Goal: Transaction & Acquisition: Purchase product/service

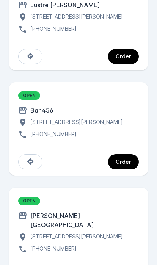
scroll to position [202, 0]
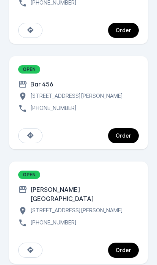
click at [126, 247] on div "Order" at bounding box center [124, 249] width 16 height 5
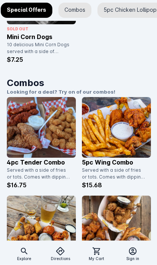
click at [110, 156] on img at bounding box center [116, 127] width 69 height 61
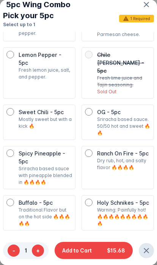
scroll to position [172, 0]
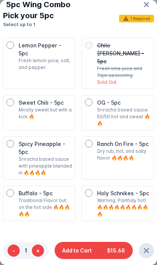
click at [35, 250] on button "+" at bounding box center [38, 250] width 12 height 12
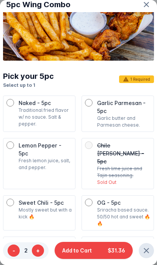
scroll to position [72, 0]
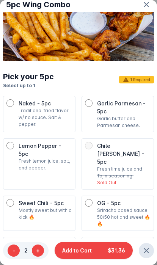
click at [133, 113] on p "Garlic Parmesan - 5pc" at bounding box center [123, 107] width 53 height 16
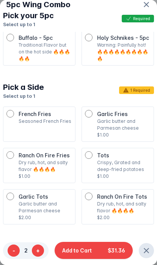
scroll to position [325, 0]
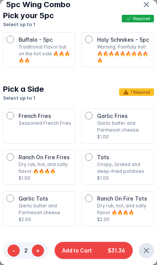
click at [135, 120] on p "Garlic butter and Parmesan cheese" at bounding box center [123, 127] width 53 height 14
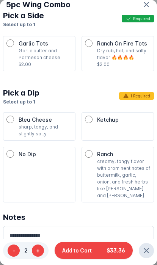
scroll to position [480, 0]
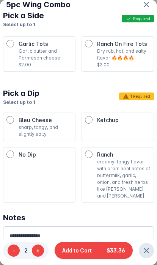
click at [121, 159] on p "creamy, tangy flavor with prominent notes of buttermilk, garlic, onion, and fre…" at bounding box center [123, 178] width 53 height 41
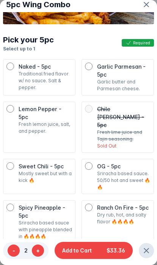
scroll to position [122, 0]
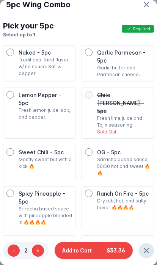
click at [16, 251] on button "-" at bounding box center [14, 250] width 12 height 12
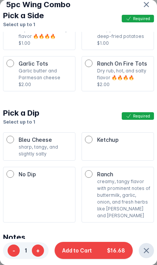
scroll to position [462, 0]
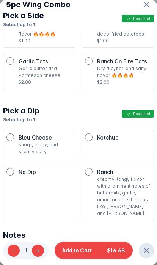
click at [94, 246] on button "Add to Cart $16.68" at bounding box center [94, 250] width 78 height 17
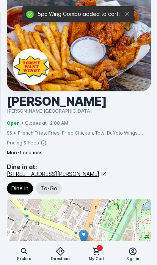
scroll to position [353, 0]
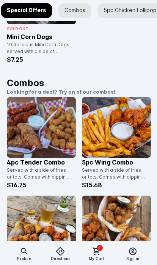
click at [122, 151] on img at bounding box center [116, 127] width 69 height 61
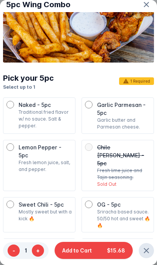
scroll to position [71, 0]
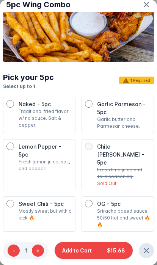
click at [28, 158] on p "Fresh lemon juice, salt, and pepper." at bounding box center [45, 165] width 53 height 14
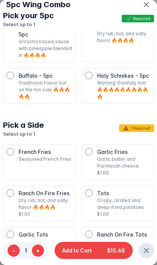
scroll to position [311, 0]
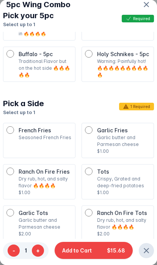
click at [98, 134] on p "Garlic butter and Parmesan cheese" at bounding box center [123, 141] width 53 height 14
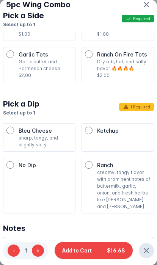
scroll to position [470, 0]
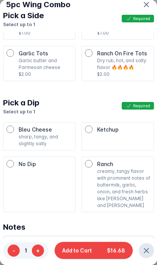
click at [100, 252] on button "Add to Cart $16.68" at bounding box center [94, 250] width 78 height 17
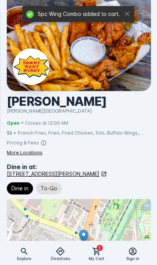
scroll to position [353, 0]
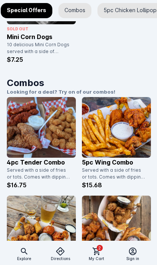
click at [98, 257] on span at bounding box center [96, 251] width 18 height 18
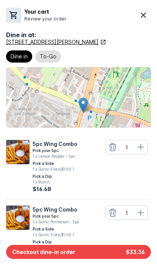
scroll to position [0, 0]
click at [45, 58] on span "To-Go" at bounding box center [48, 56] width 17 height 9
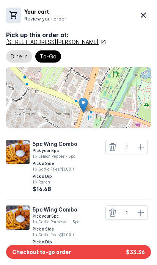
click at [136, 45] on div "[STREET_ADDRESS][PERSON_NAME]" at bounding box center [78, 42] width 145 height 8
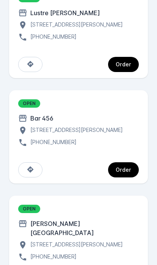
scroll to position [183, 0]
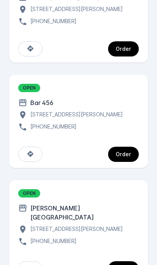
click at [127, 157] on div "Order" at bounding box center [124, 154] width 16 height 5
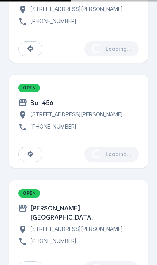
scroll to position [183, 0]
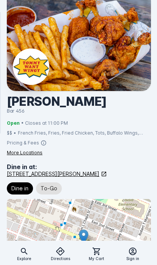
click at [48, 186] on span "To-Go" at bounding box center [49, 188] width 17 height 9
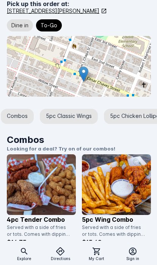
scroll to position [162, 0]
click at [76, 117] on div "5pc Classic Wings" at bounding box center [69, 116] width 58 height 15
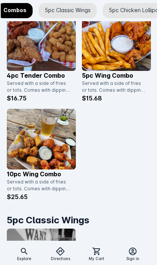
scroll to position [291, 0]
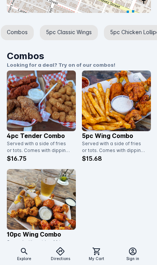
click at [127, 107] on img at bounding box center [116, 100] width 69 height 61
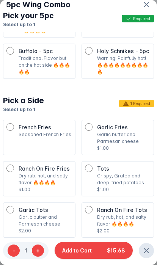
click at [92, 123] on div "Garlic Fries Garlic butter and Parmesan cheese $1.00" at bounding box center [118, 137] width 66 height 28
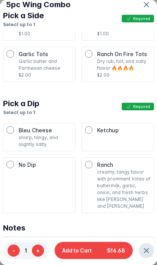
click at [87, 251] on span "Add to Cart" at bounding box center [77, 250] width 30 height 8
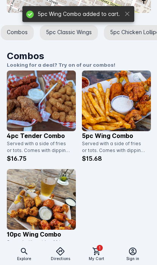
click at [110, 126] on img at bounding box center [116, 100] width 69 height 61
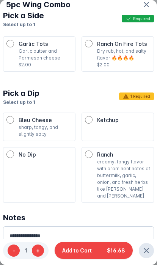
click at [92, 150] on div "Ranch creamy, tangy flavor with prominent notes of buttermilk, garlic, onion, a…" at bounding box center [118, 174] width 66 height 49
click at [84, 247] on span "Add to Cart" at bounding box center [77, 250] width 30 height 8
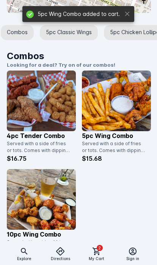
click at [97, 254] on icon at bounding box center [96, 251] width 9 height 9
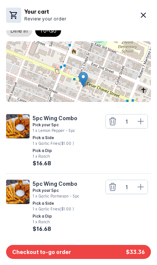
click at [104, 250] on button "Checkout to-go order $33.36" at bounding box center [78, 252] width 145 height 14
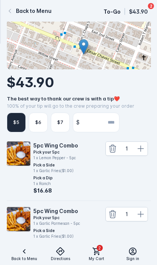
click at [103, 132] on input "number" at bounding box center [101, 122] width 36 height 19
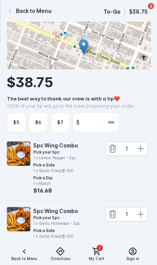
scroll to position [89, 0]
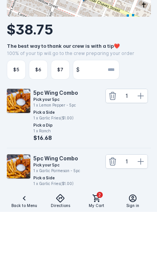
click at [23, 113] on div "$5" at bounding box center [16, 123] width 19 height 20
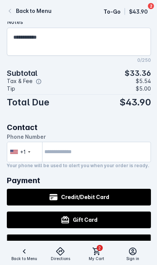
scroll to position [342, 0]
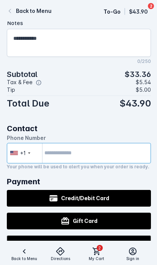
click at [118, 163] on input "tel" at bounding box center [79, 153] width 144 height 20
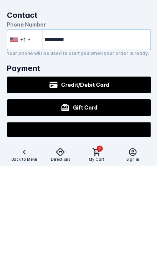
scroll to position [366, 0]
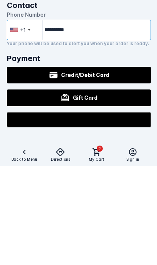
type input "**********"
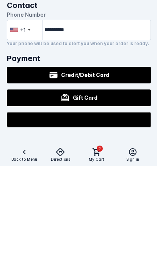
click at [127, 166] on button "Credit/Debit Card" at bounding box center [79, 174] width 144 height 17
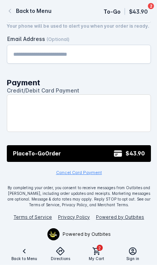
scroll to position [546, 0]
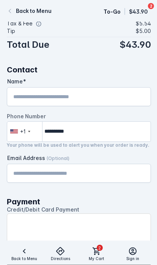
click at [116, 102] on input "Name" at bounding box center [78, 96] width 131 height 9
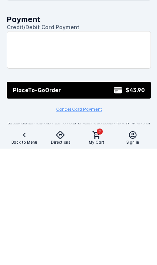
scroll to position [467, 0]
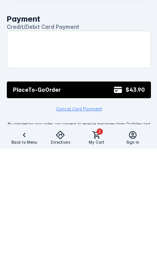
type input "**********"
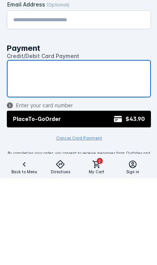
scroll to position [476, 0]
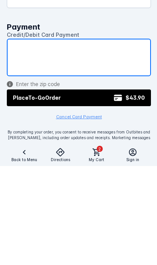
click at [96, 189] on button "Place To-Go Order $43.90" at bounding box center [79, 197] width 144 height 17
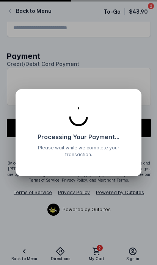
scroll to position [0, 0]
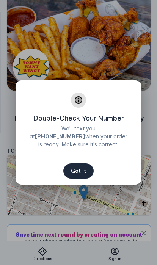
click at [81, 170] on span "Got it" at bounding box center [78, 170] width 15 height 5
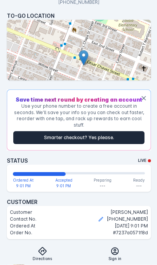
scroll to position [133, 0]
